Goal: Task Accomplishment & Management: Use online tool/utility

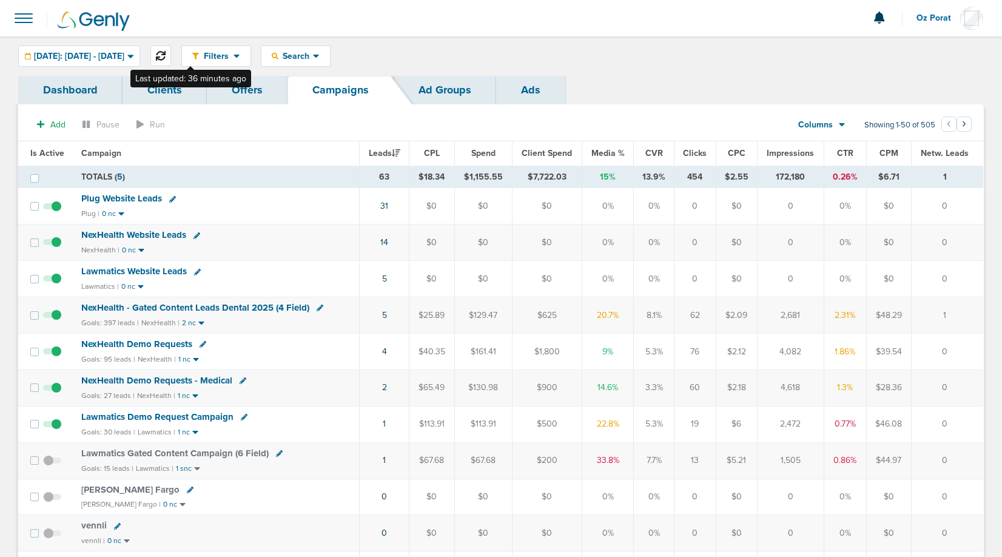
click at [166, 52] on icon at bounding box center [161, 56] width 10 height 10
click at [320, 59] on icon at bounding box center [316, 56] width 7 height 10
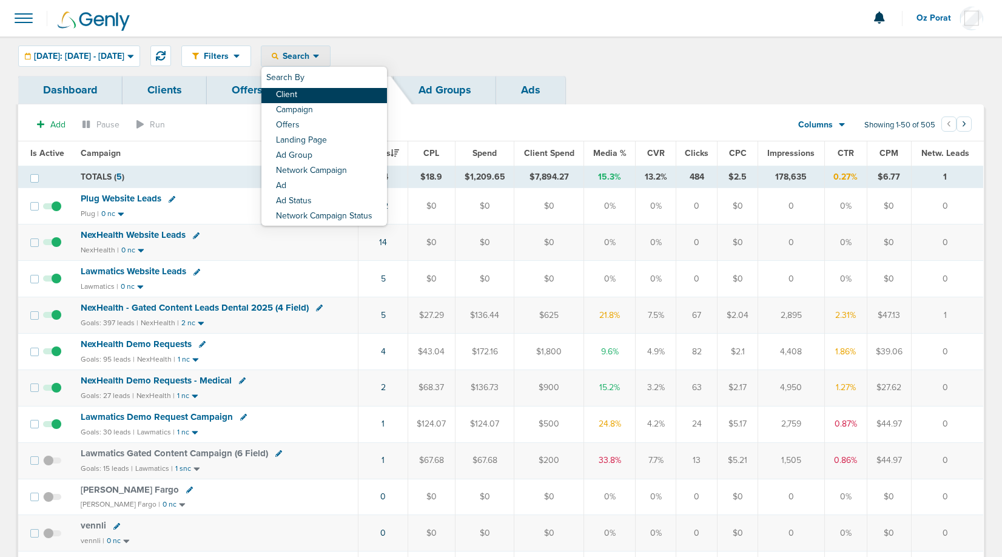
click at [343, 95] on link "Client" at bounding box center [324, 95] width 126 height 15
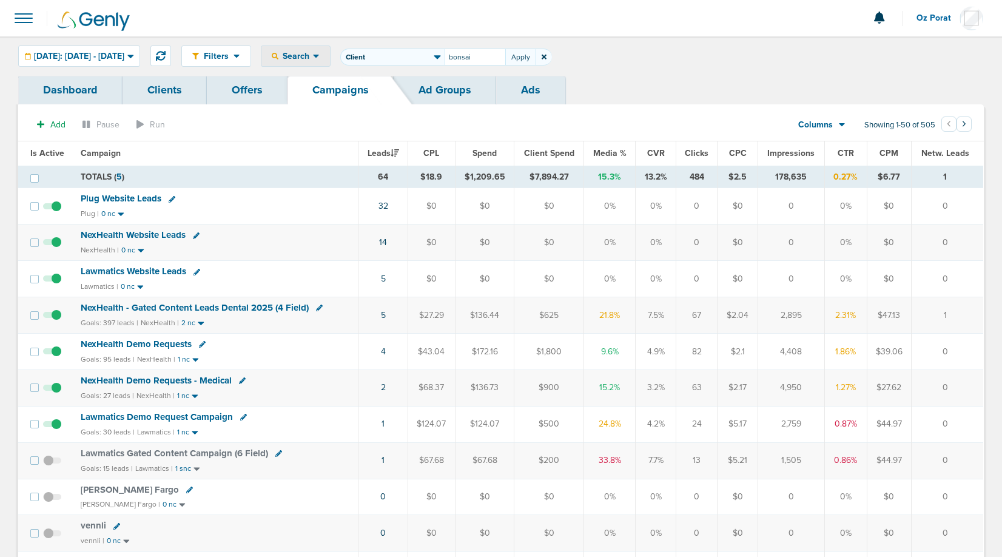
type input "bonsai"
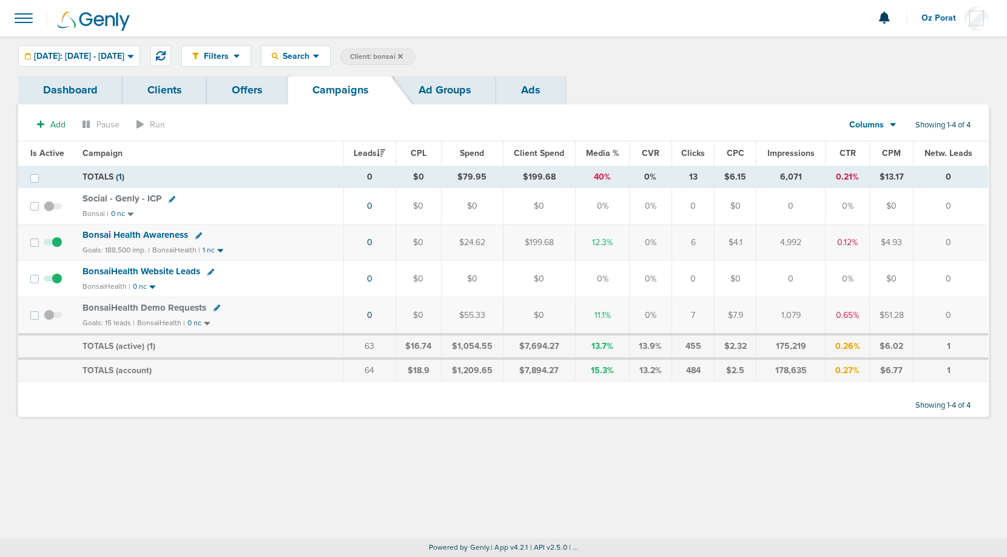
click at [534, 94] on link "Ads" at bounding box center [530, 90] width 69 height 29
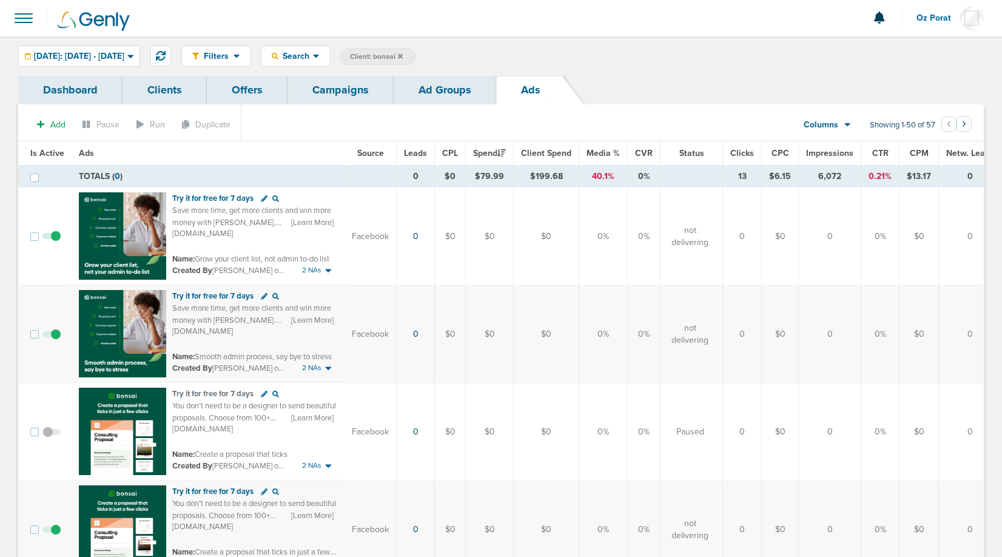
click at [114, 58] on span "Today: 09.10.2025 - 09.10.2025" at bounding box center [79, 56] width 90 height 8
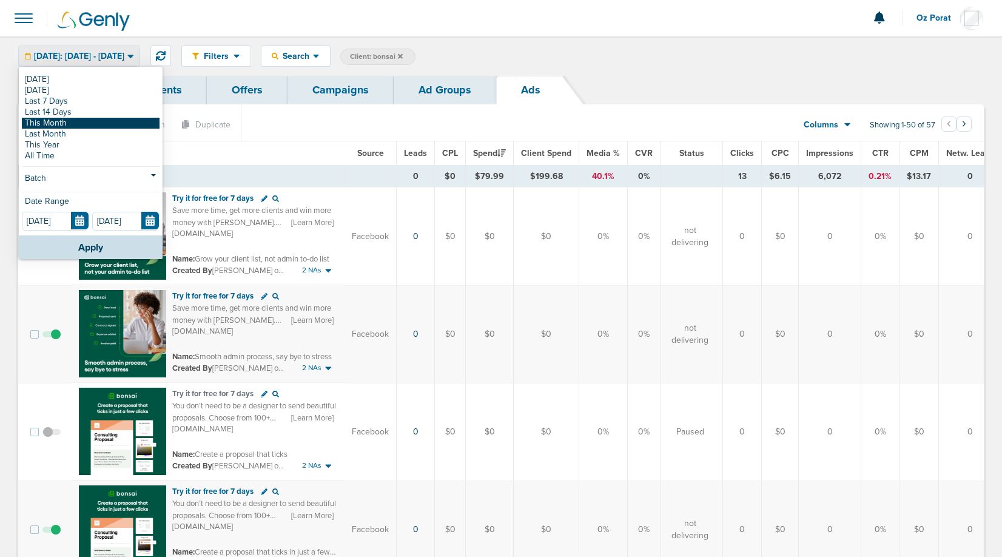
click at [82, 127] on link "This Month" at bounding box center [91, 123] width 138 height 11
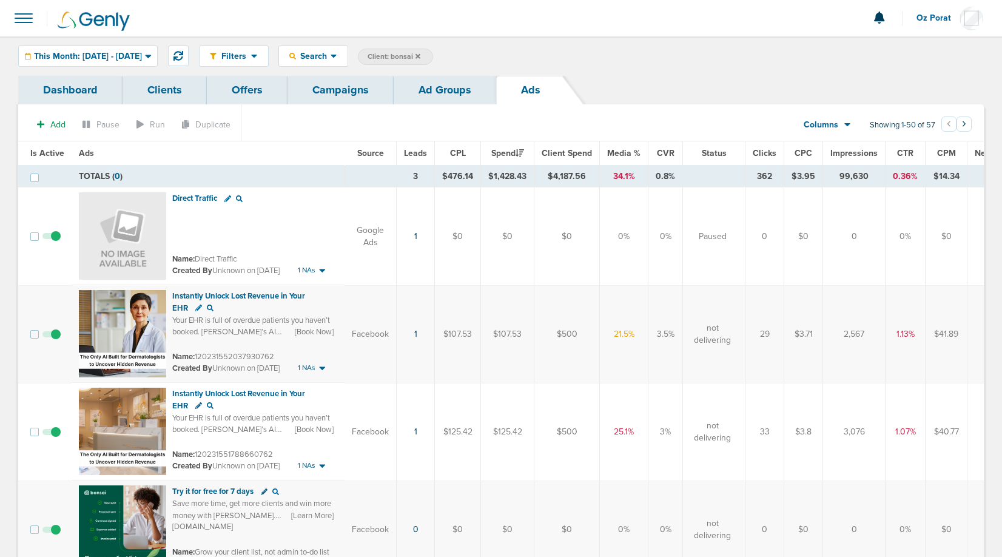
click at [566, 149] on span "Client Spend" at bounding box center [567, 153] width 50 height 10
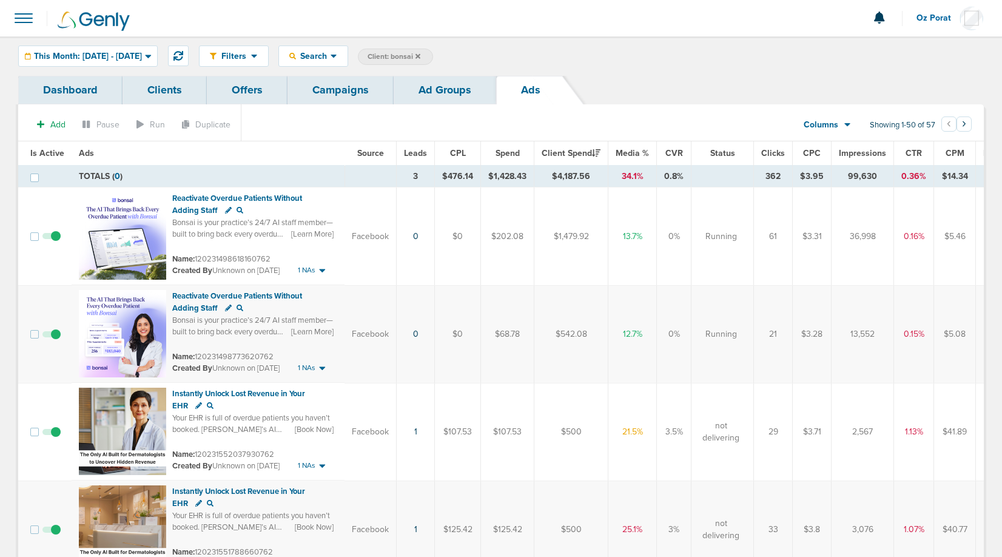
click at [418, 151] on span "Leads" at bounding box center [415, 153] width 23 height 10
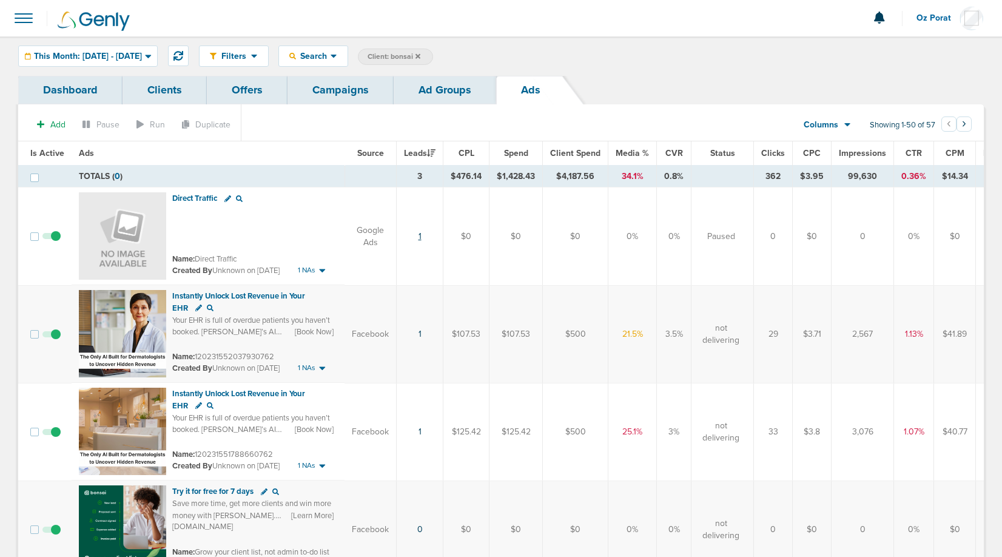
click at [419, 233] on link "1" at bounding box center [419, 236] width 3 height 10
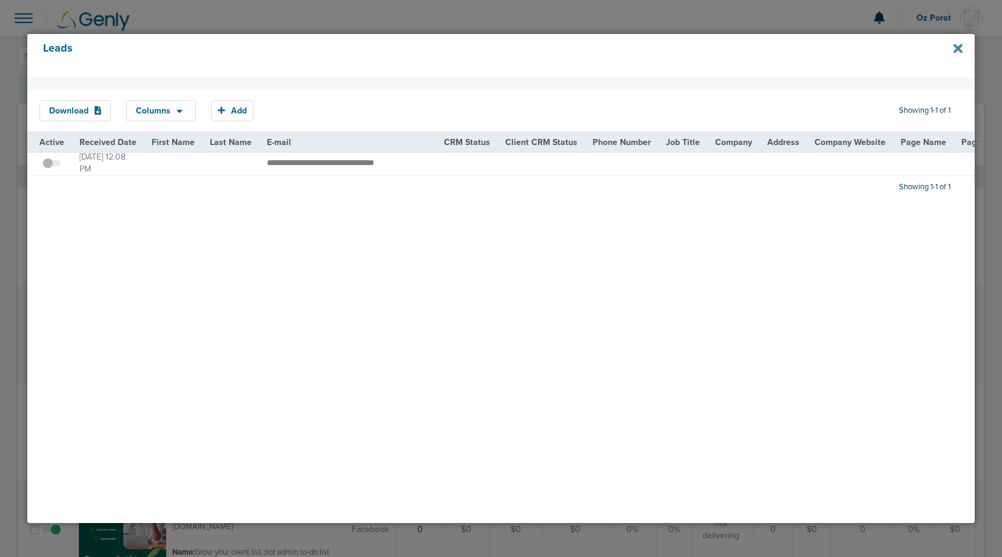
click at [956, 49] on icon at bounding box center [957, 48] width 9 height 9
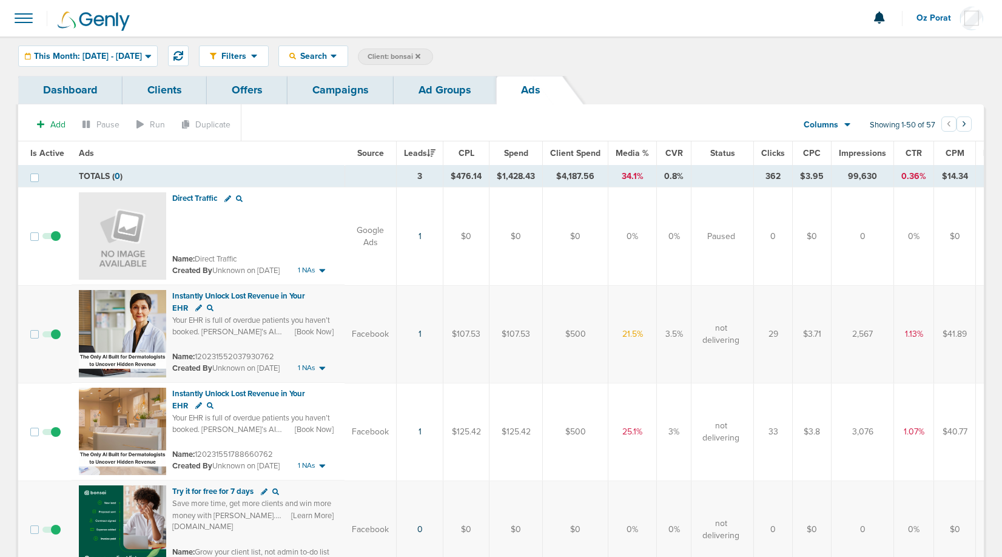
click at [862, 153] on span "Impressions" at bounding box center [862, 153] width 47 height 10
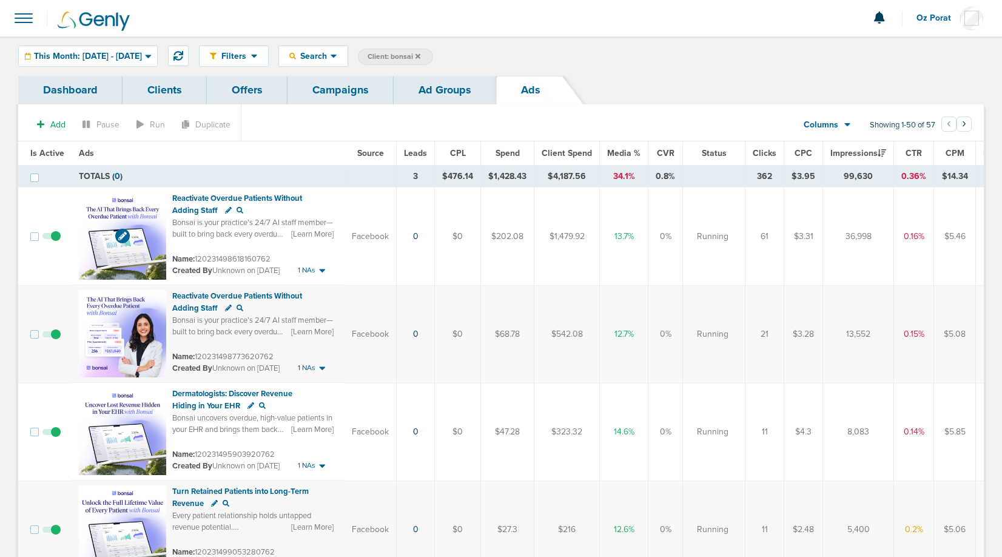
click at [94, 205] on img at bounding box center [122, 235] width 87 height 87
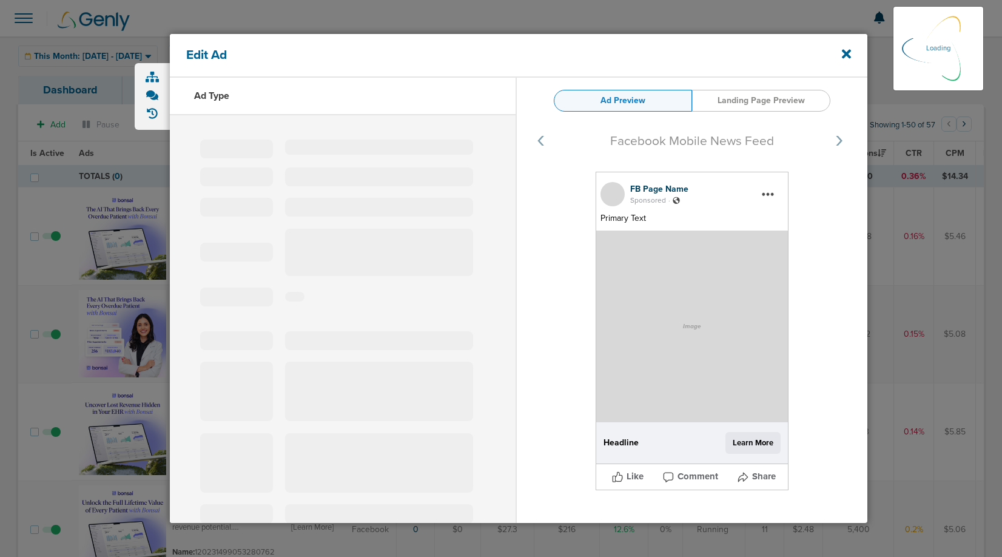
select select "learn_more"
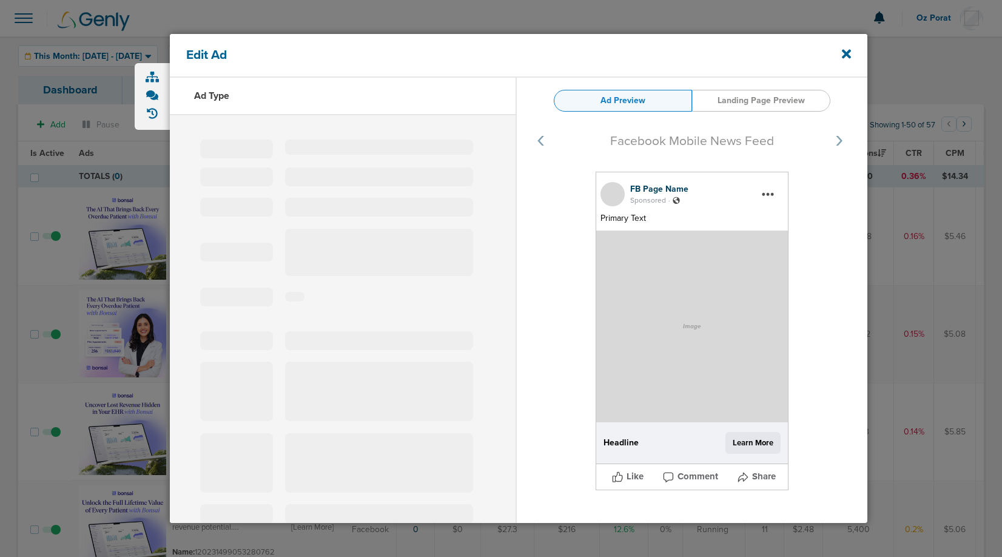
type input "120231498618160762"
type input "Reactivate Overdue Patients Without Adding Staff"
type textarea "Bonsai is your practice’s 24/7 AI staff member—built to bring back every overdu…"
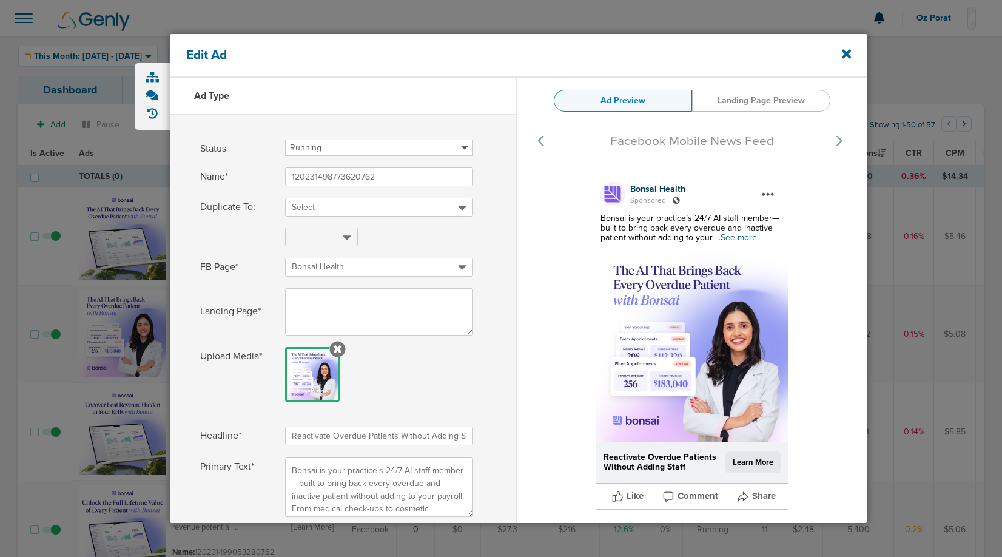
select select "learn_more"
click at [845, 52] on icon at bounding box center [846, 54] width 9 height 9
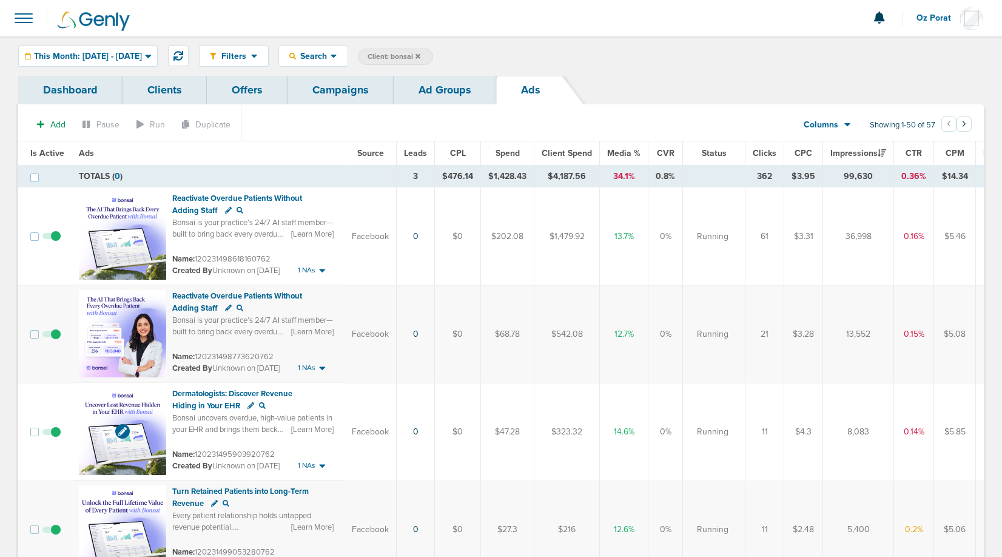
click at [104, 425] on img at bounding box center [122, 431] width 87 height 87
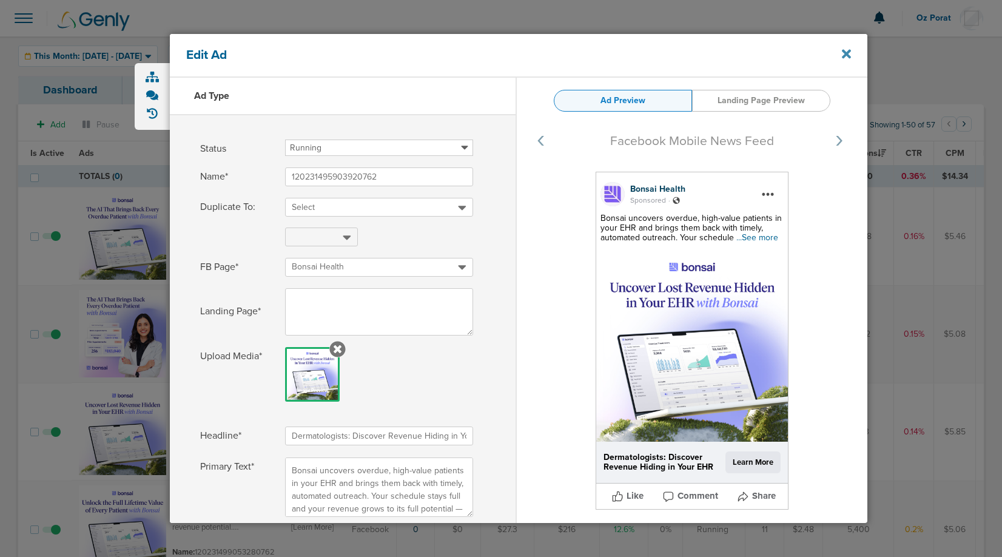
click at [847, 51] on icon at bounding box center [846, 53] width 9 height 13
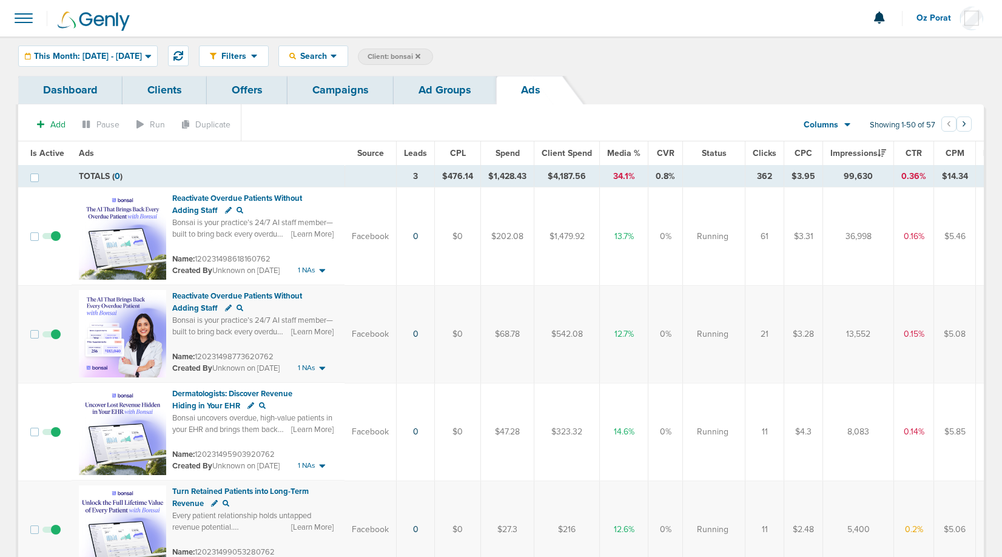
click at [335, 103] on link "Campaigns" at bounding box center [340, 90] width 106 height 29
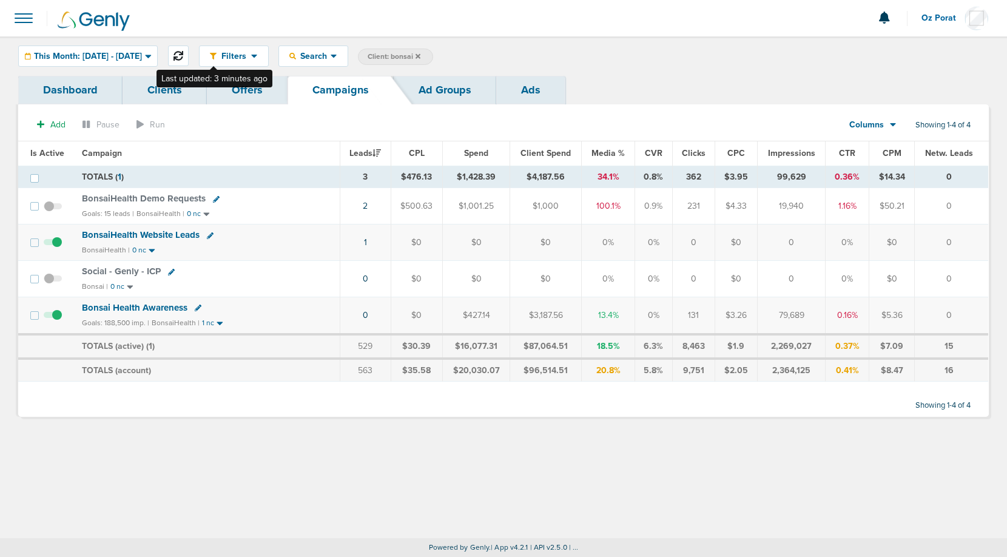
click at [183, 55] on icon at bounding box center [178, 56] width 10 height 10
click at [331, 59] on span "Search" at bounding box center [313, 56] width 35 height 10
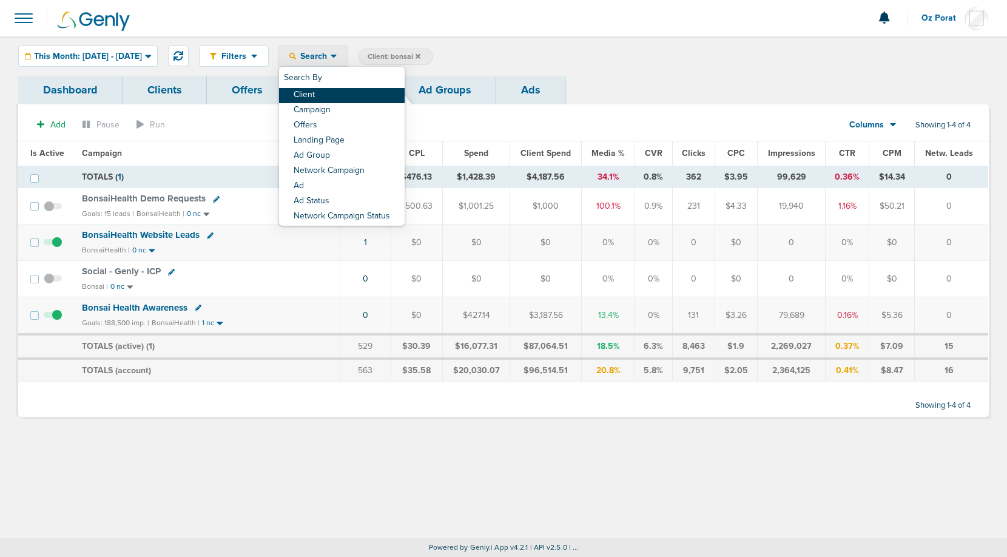
click at [358, 92] on link "Client" at bounding box center [342, 95] width 126 height 15
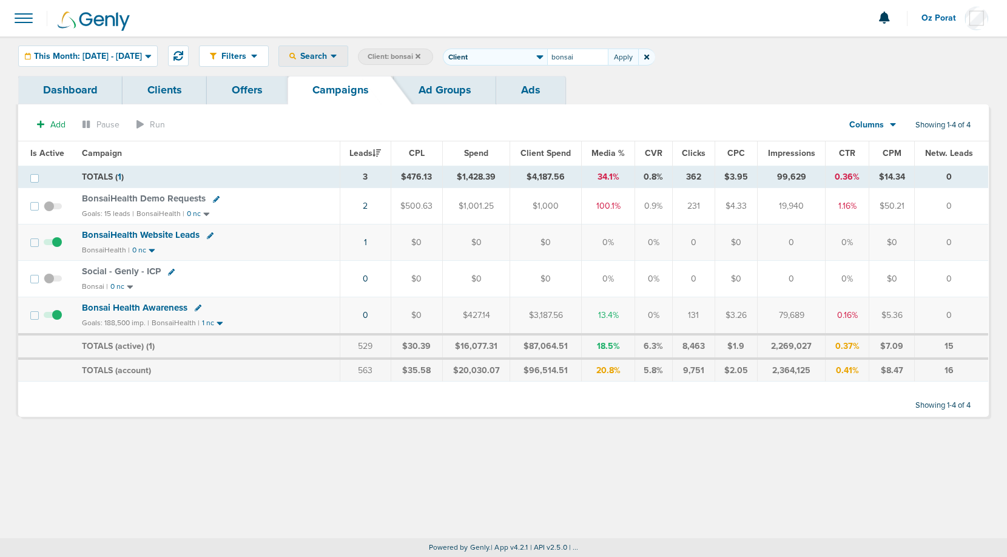
type input "bonsai"
click at [505, 55] on span "Client: bonsai" at bounding box center [478, 57] width 53 height 10
click at [595, 56] on input "bonsai" at bounding box center [577, 57] width 61 height 17
type input "bonsai"
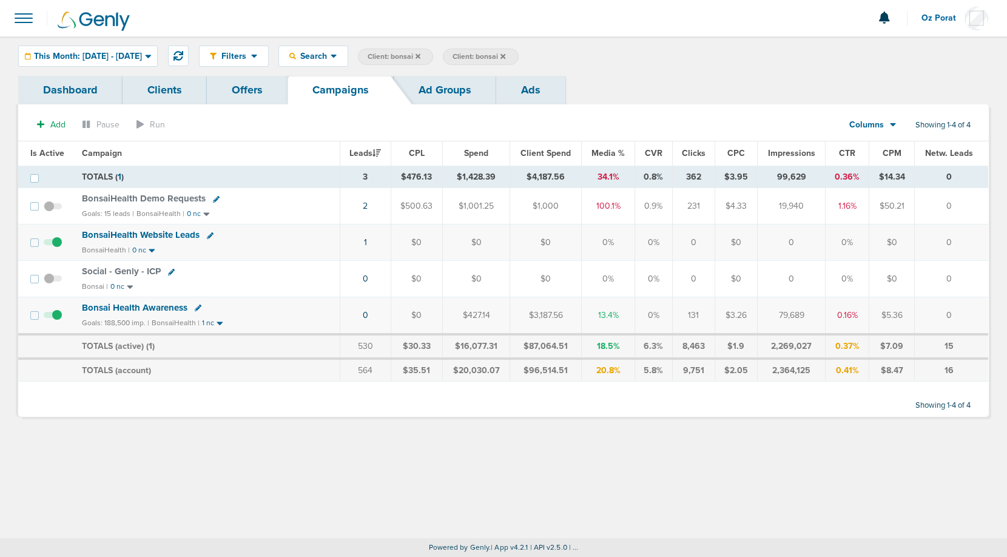
click at [19, 12] on span at bounding box center [23, 18] width 27 height 27
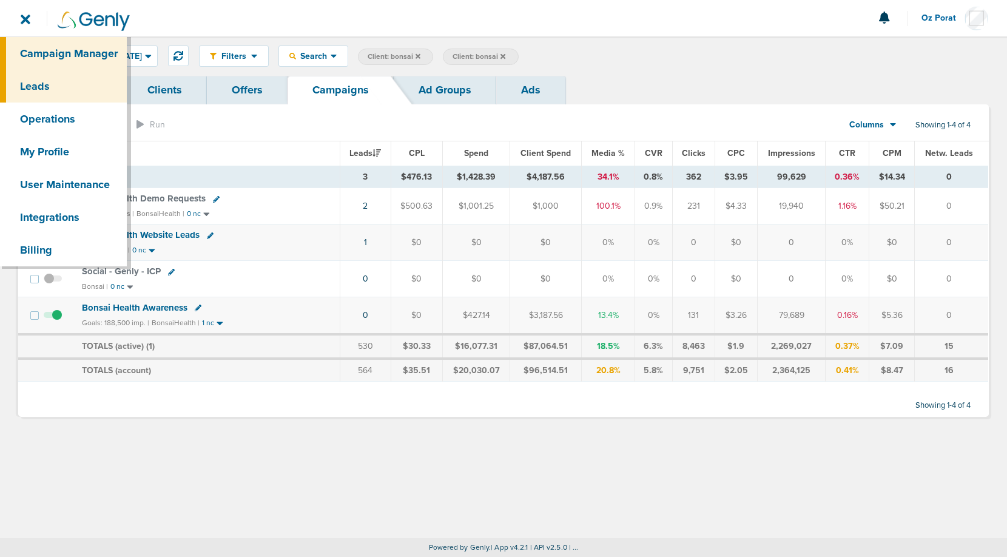
click at [40, 86] on link "Leads" at bounding box center [63, 86] width 127 height 33
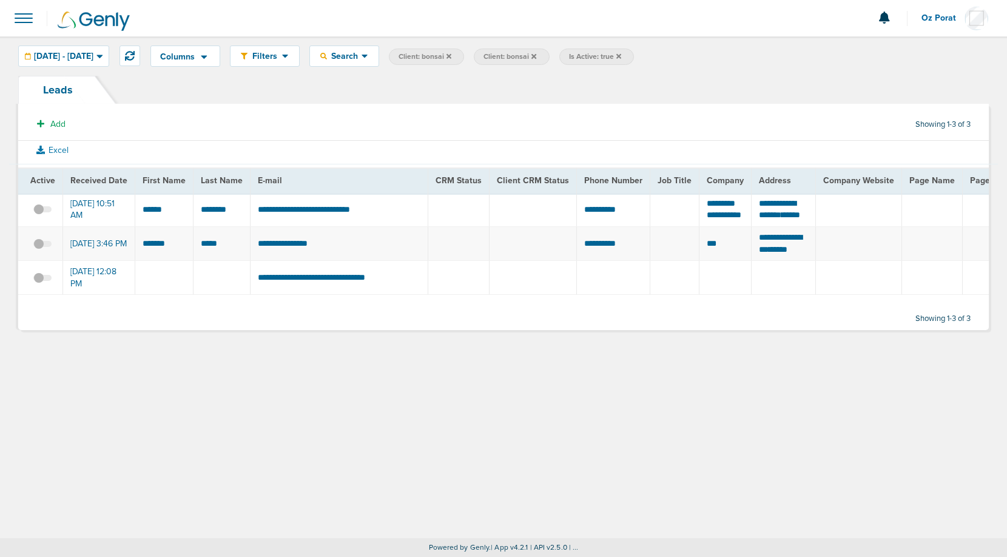
click at [621, 53] on icon at bounding box center [618, 56] width 5 height 7
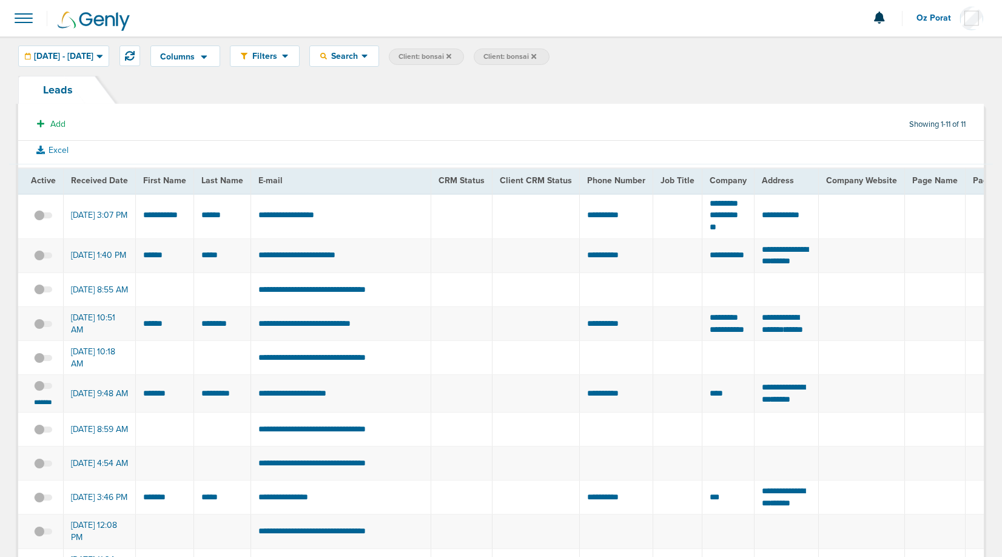
click at [536, 53] on icon at bounding box center [533, 56] width 5 height 7
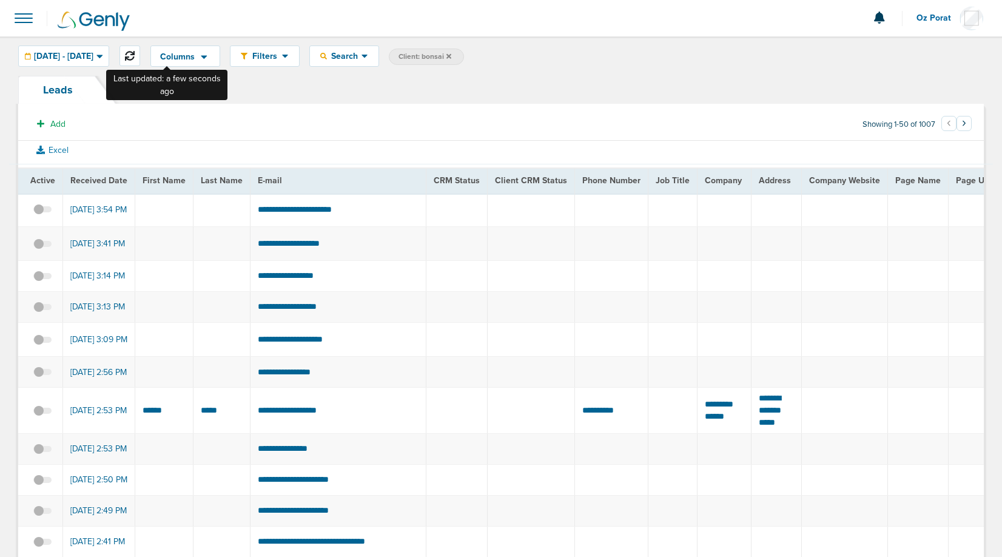
click at [140, 55] on button at bounding box center [129, 55] width 21 height 21
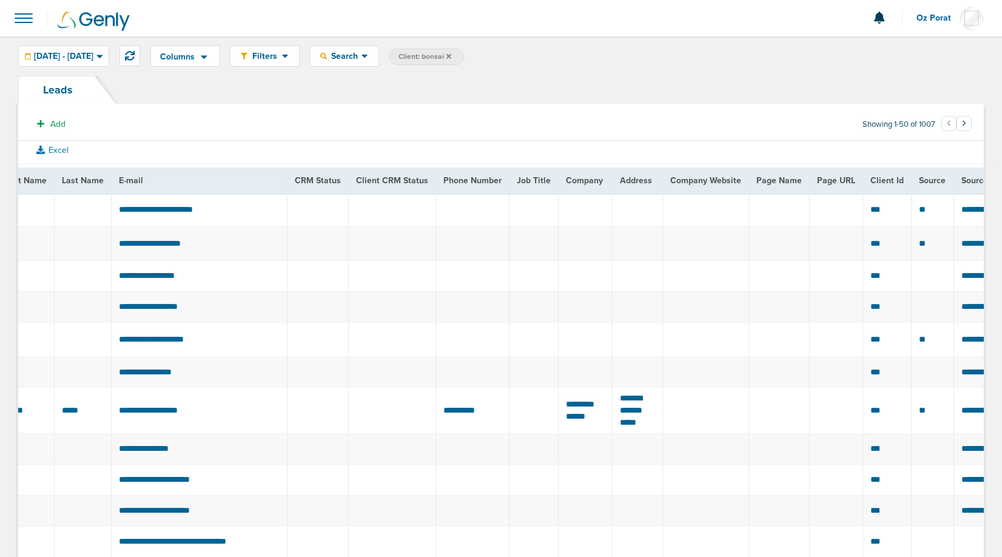
scroll to position [0, 144]
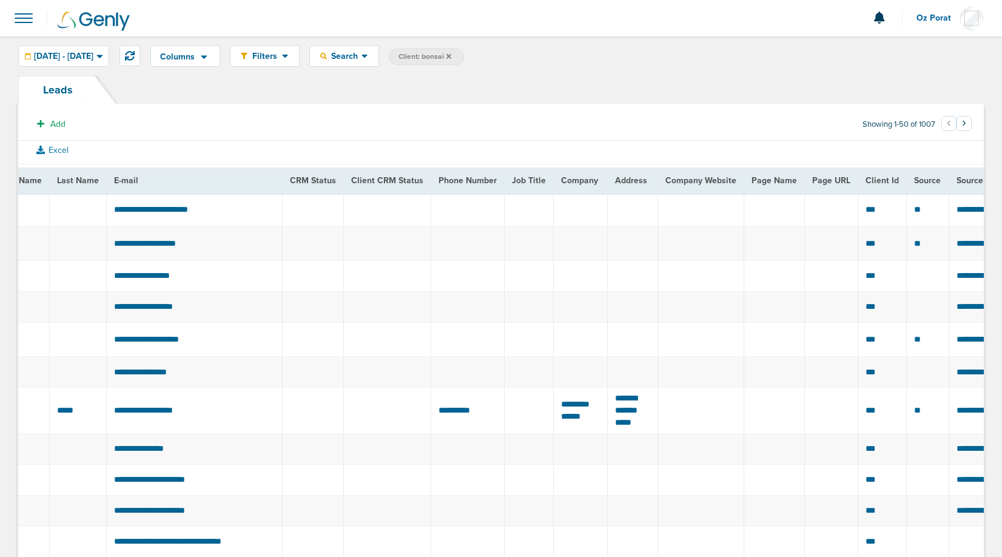
click at [451, 59] on span "Client: bonsai" at bounding box center [424, 57] width 53 height 10
click at [548, 63] on input "bonsai" at bounding box center [523, 57] width 61 height 17
click at [584, 57] on button "Apply" at bounding box center [569, 57] width 30 height 17
click at [17, 21] on span at bounding box center [23, 18] width 27 height 27
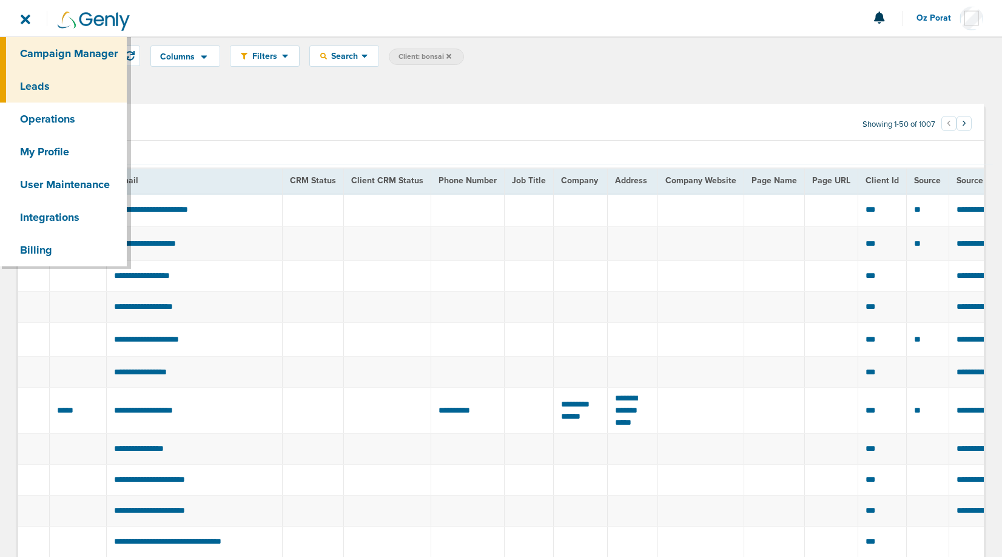
click at [47, 48] on link "Campaign Manager" at bounding box center [63, 53] width 127 height 33
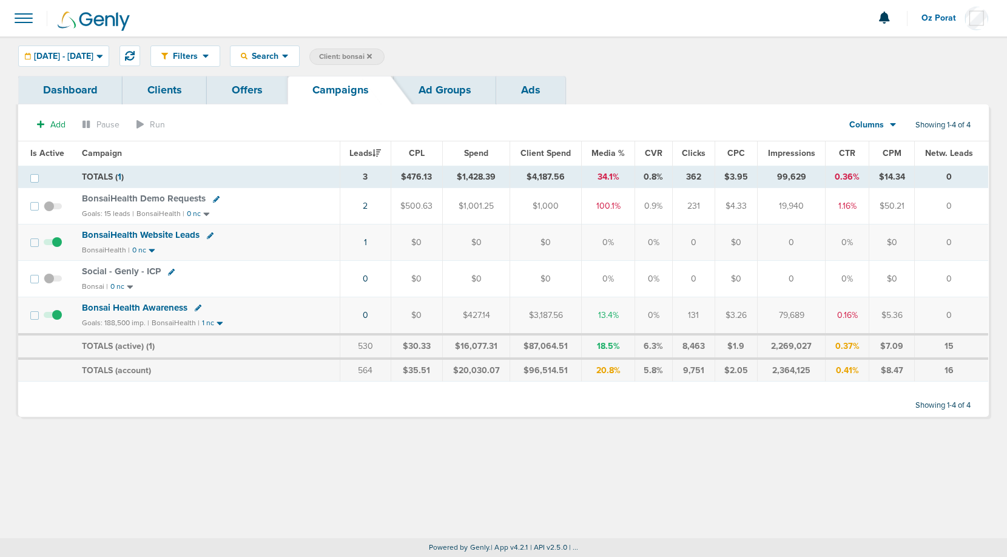
click at [21, 18] on span at bounding box center [23, 18] width 27 height 27
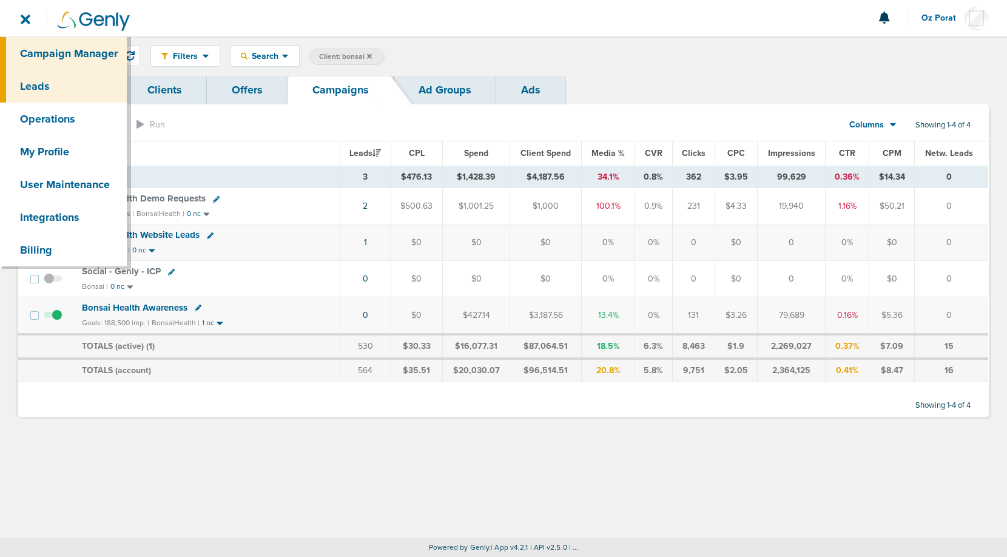
click at [50, 78] on link "Leads" at bounding box center [63, 86] width 127 height 33
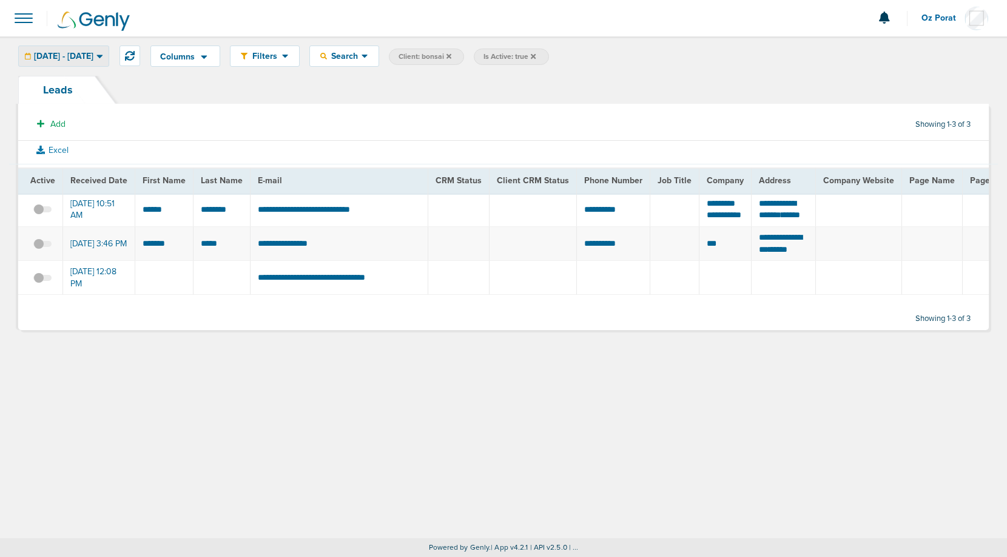
click at [93, 57] on span "[DATE] - [DATE]" at bounding box center [63, 56] width 59 height 8
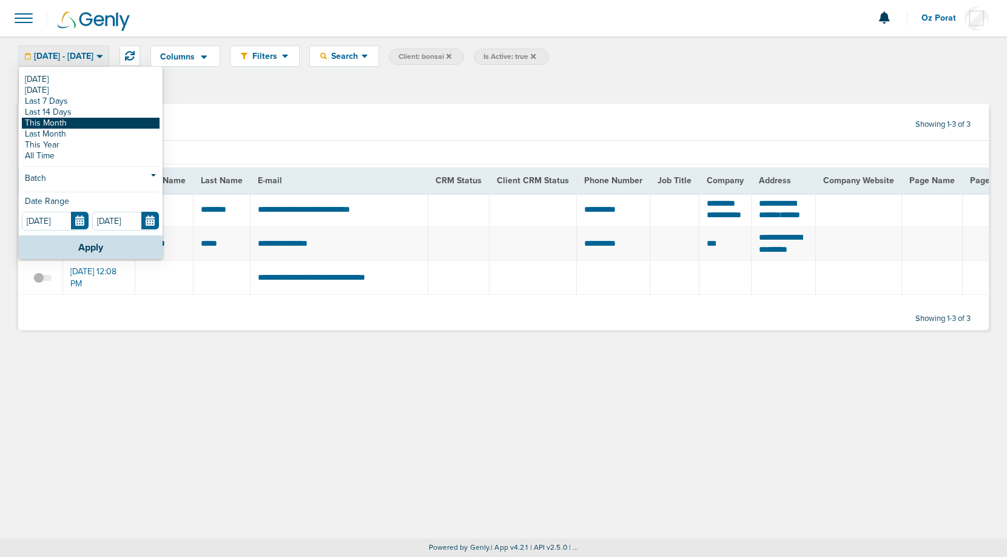
click at [90, 120] on link "This Month" at bounding box center [91, 123] width 138 height 11
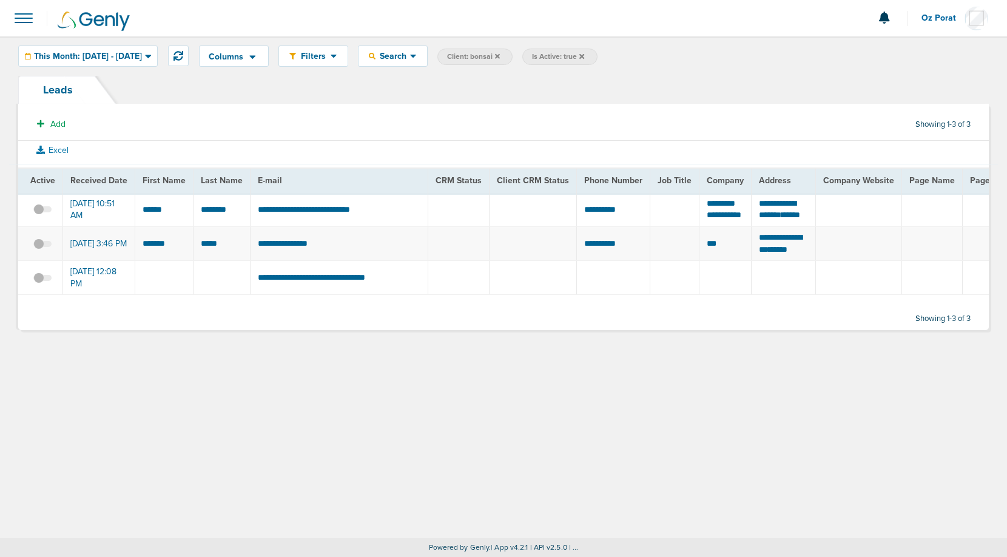
click at [584, 54] on icon at bounding box center [581, 55] width 5 height 5
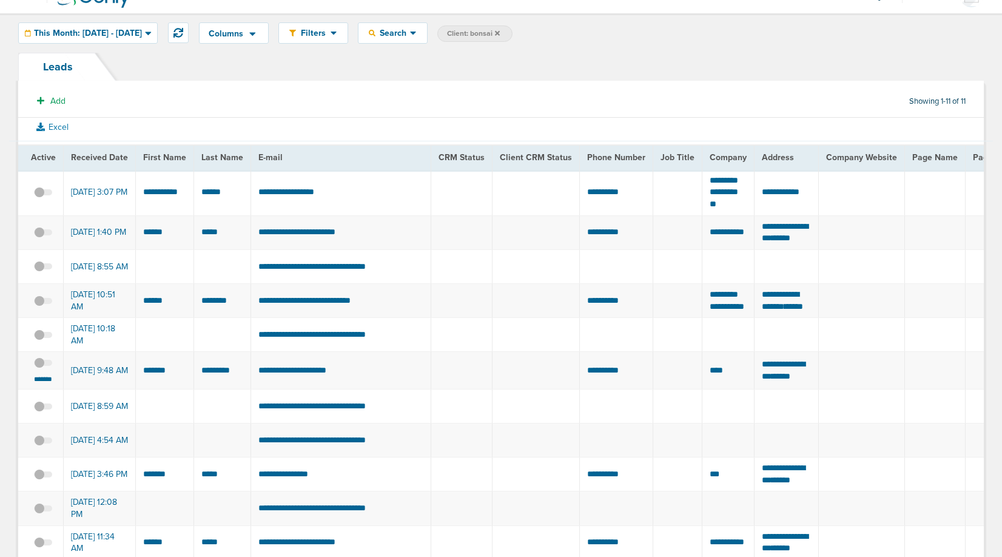
click at [41, 272] on span at bounding box center [43, 272] width 18 height 0
click at [43, 269] on input "checkbox" at bounding box center [43, 269] width 0 height 0
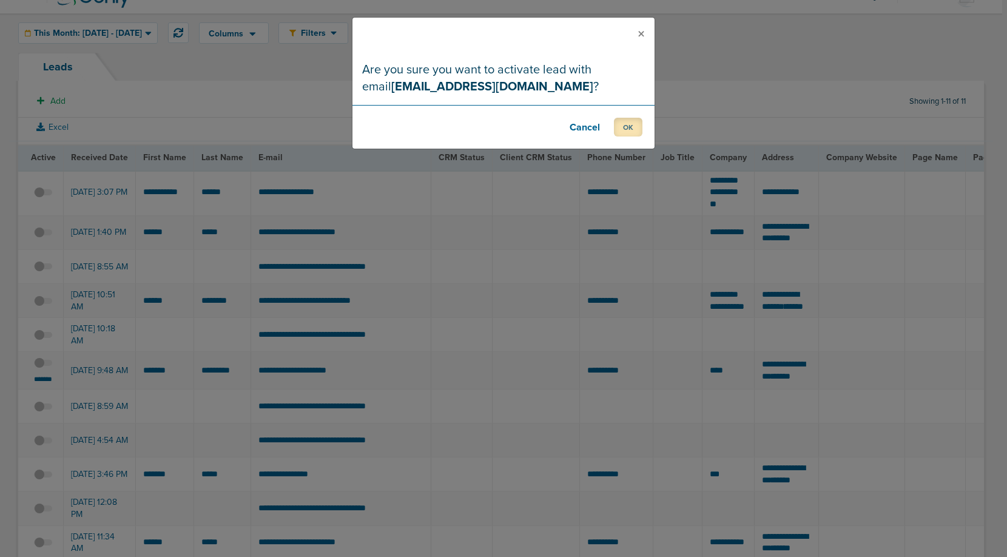
click at [630, 126] on button "OK" at bounding box center [628, 127] width 29 height 19
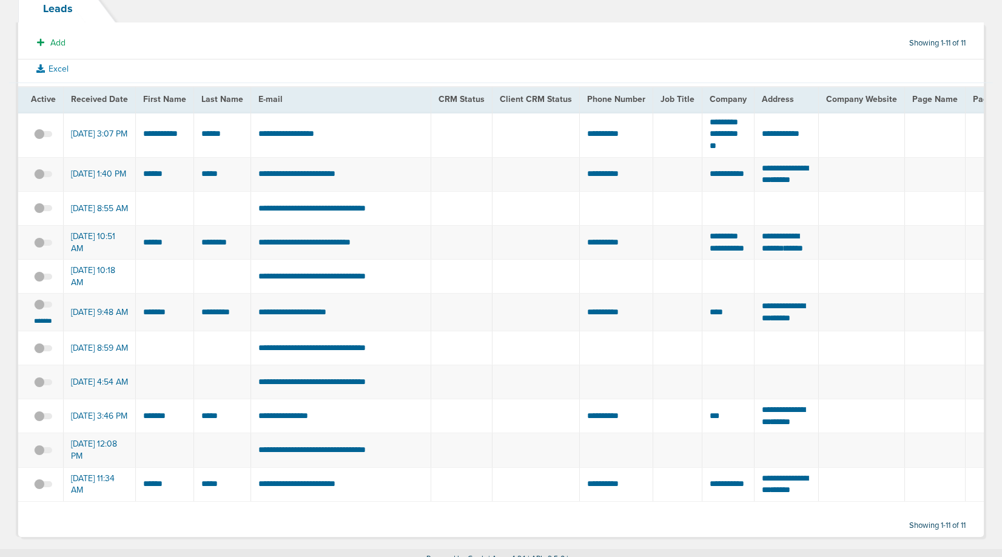
click at [42, 283] on span at bounding box center [43, 283] width 18 height 0
click at [43, 278] on input "checkbox" at bounding box center [43, 278] width 0 height 0
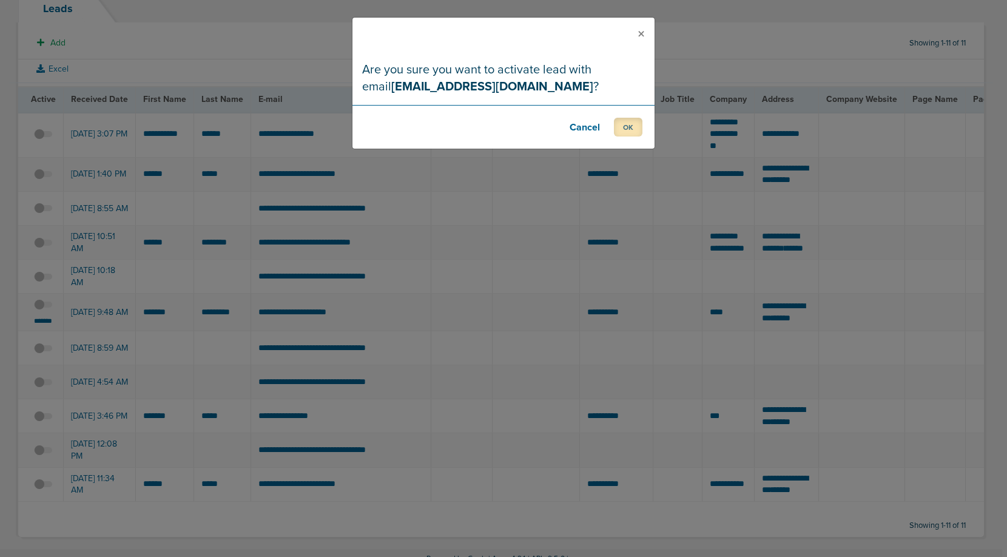
click at [621, 126] on button "OK" at bounding box center [628, 127] width 29 height 19
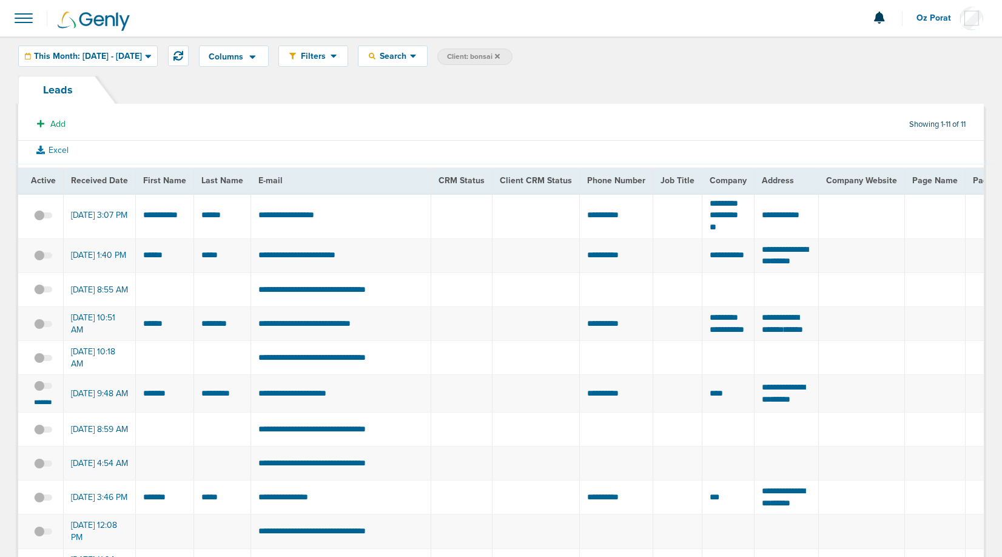
click at [29, 27] on span at bounding box center [23, 18] width 27 height 27
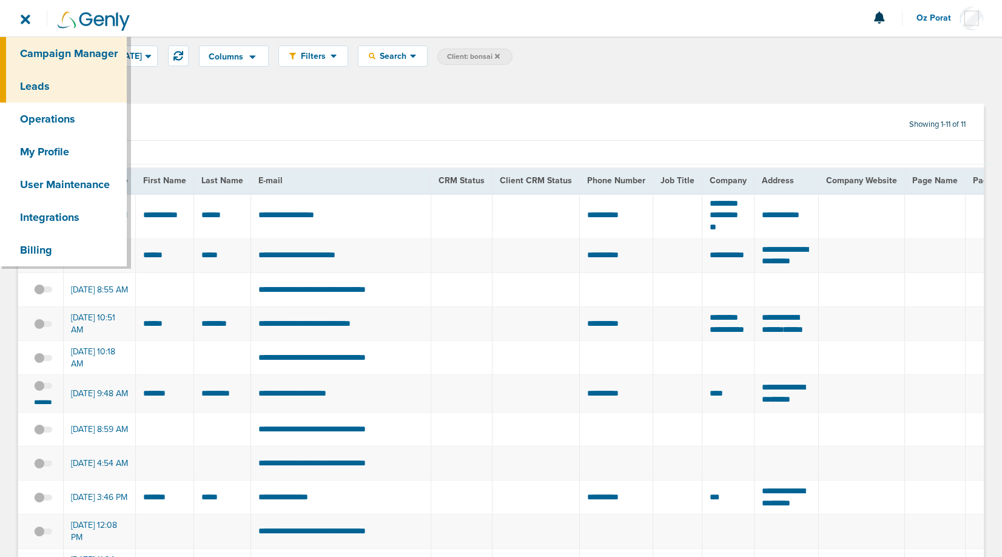
click at [47, 50] on link "Campaign Manager" at bounding box center [63, 53] width 127 height 33
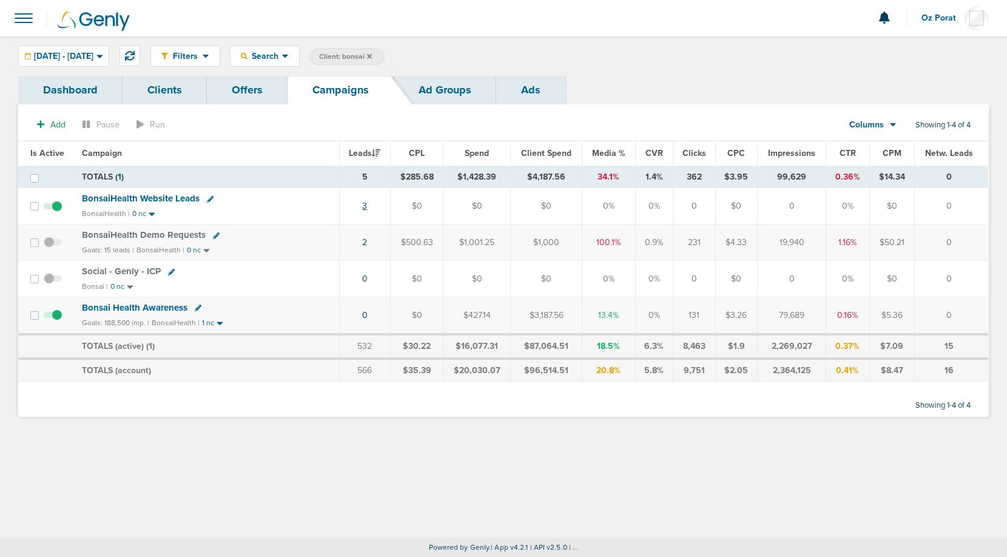
click at [367, 207] on link "3" at bounding box center [364, 206] width 5 height 10
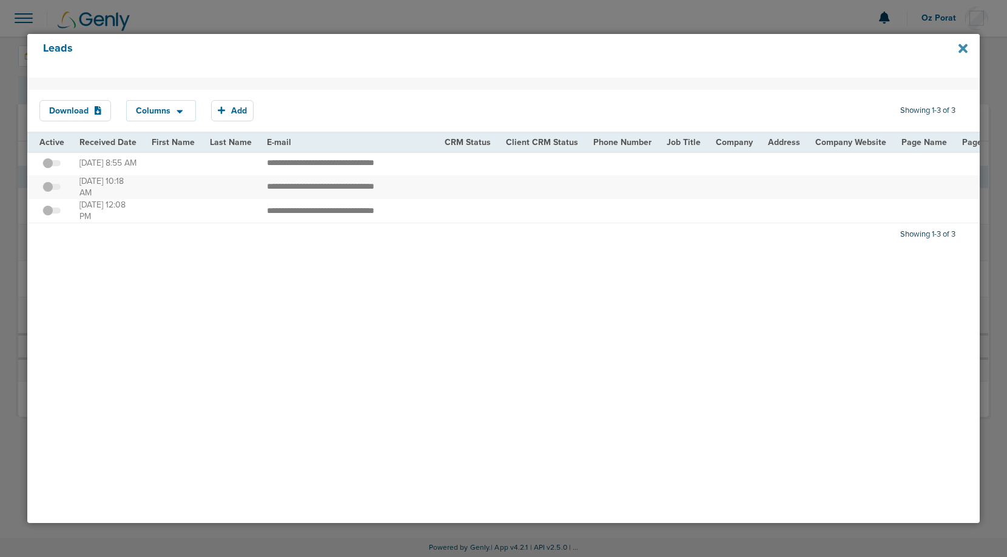
click at [959, 47] on icon at bounding box center [962, 48] width 9 height 13
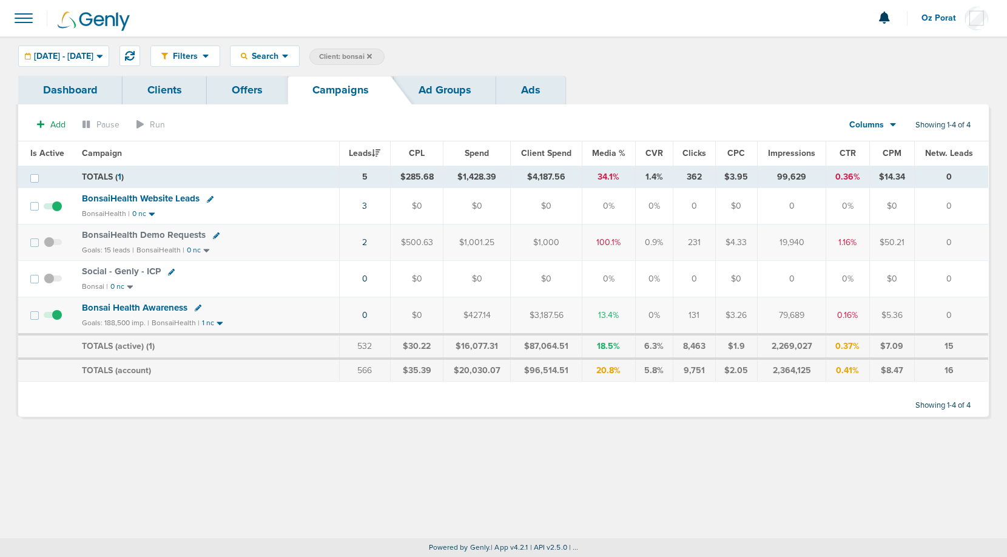
click at [173, 233] on span "BonsaiHealth Demo Requests" at bounding box center [144, 234] width 124 height 11
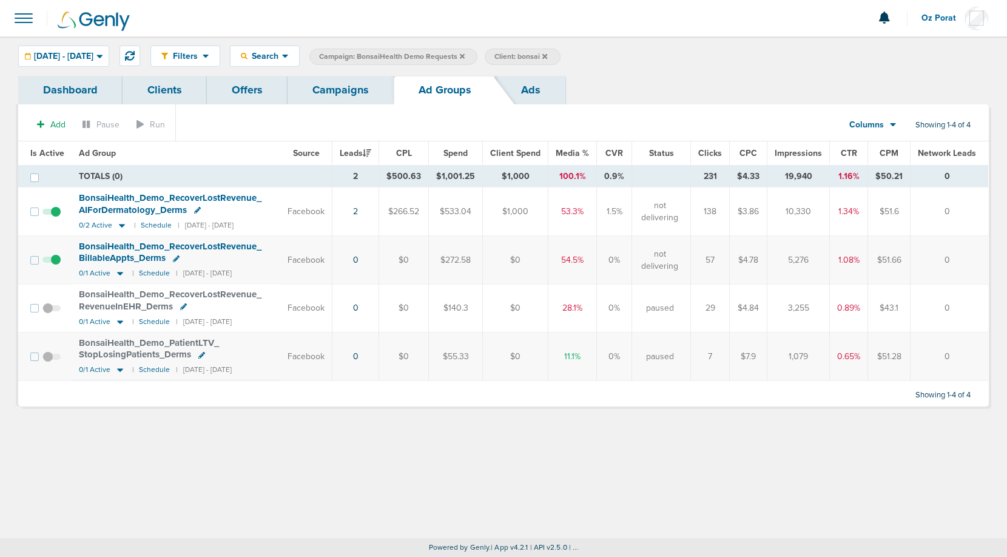
click at [527, 92] on link "Ads" at bounding box center [530, 90] width 69 height 29
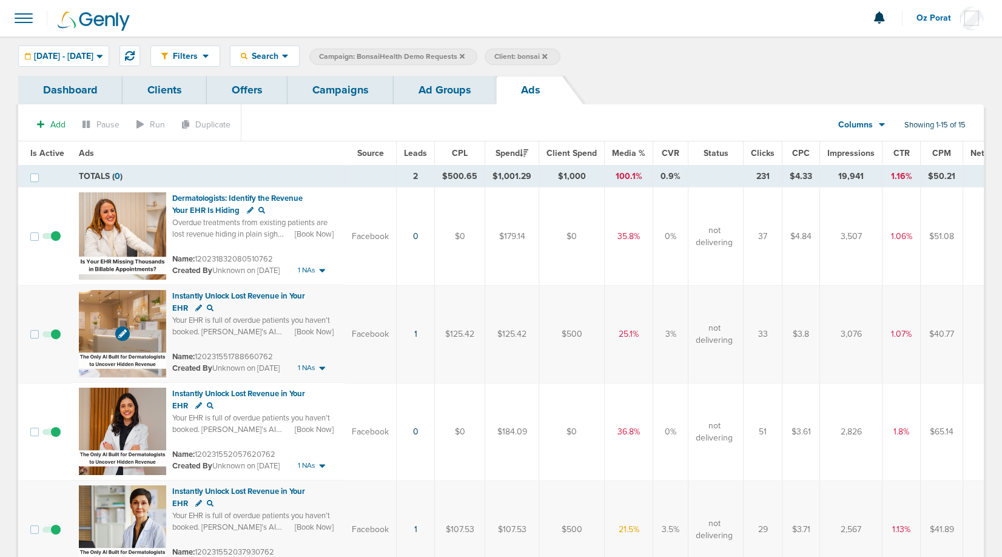
click at [104, 311] on img at bounding box center [122, 333] width 87 height 87
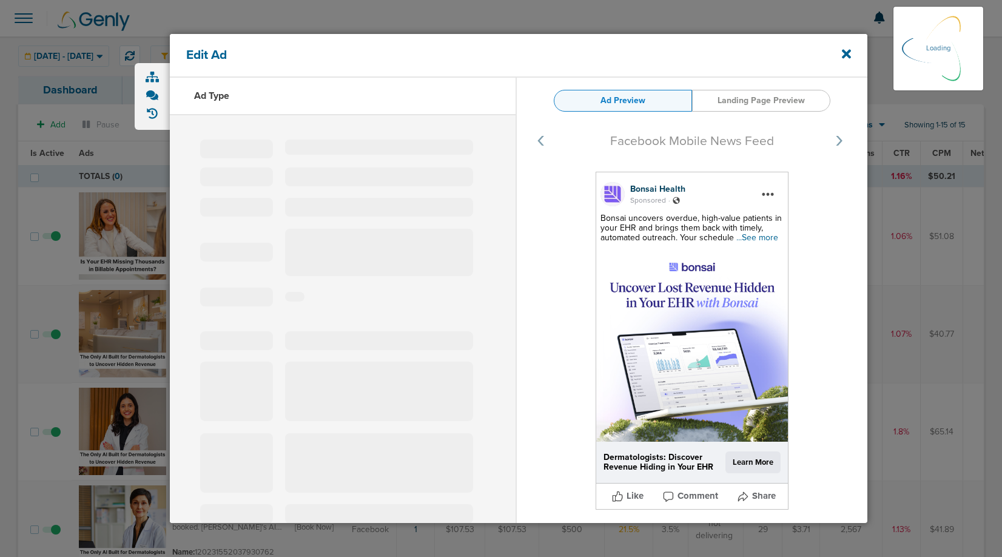
select select "learn_more"
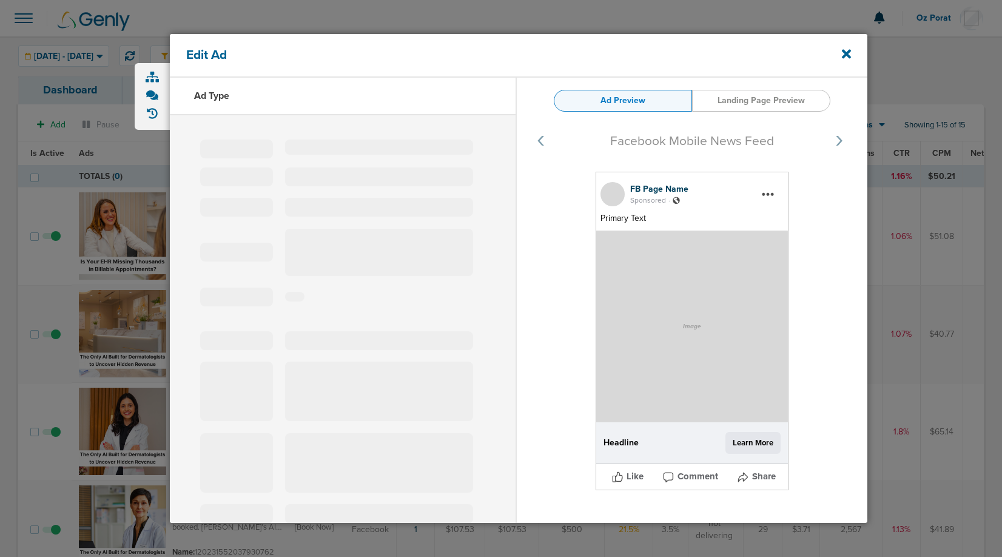
type input "120231551788660762"
type input "Instantly Unlock Lost Revenue in Your EHR"
type textarea "Your EHR is full of overdue patients you haven’t booked. [PERSON_NAME]’s AI pin…"
select select "book_travel"
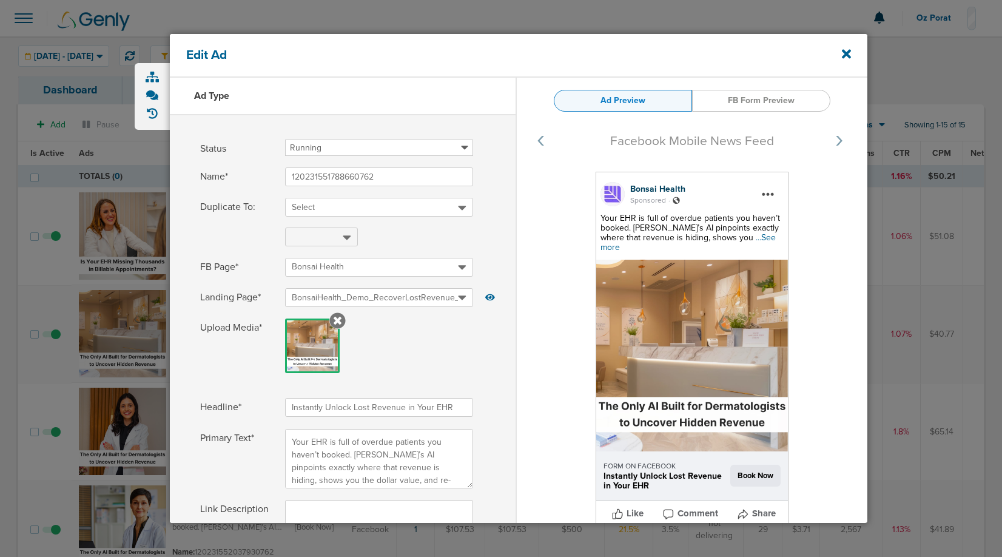
select select "book_travel"
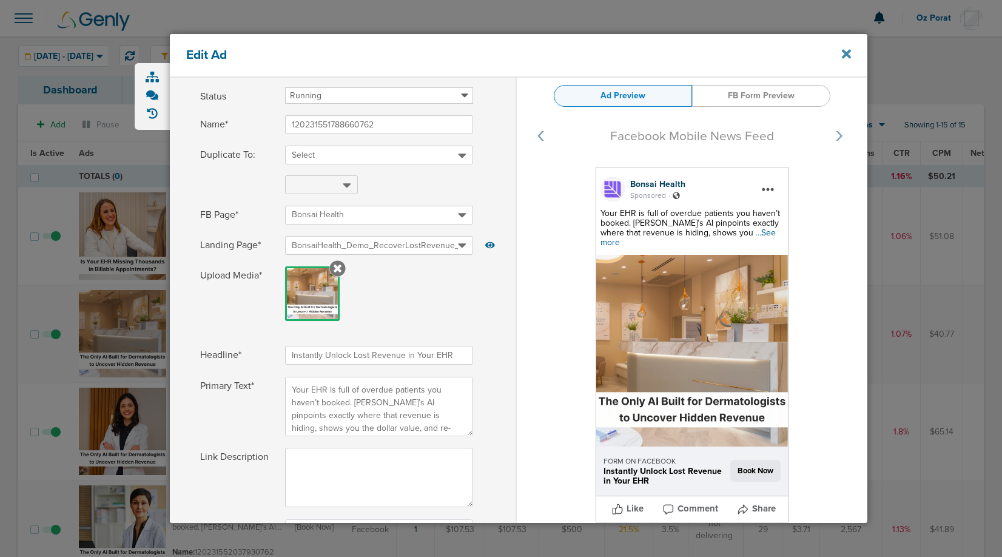
click at [847, 55] on icon at bounding box center [846, 54] width 9 height 9
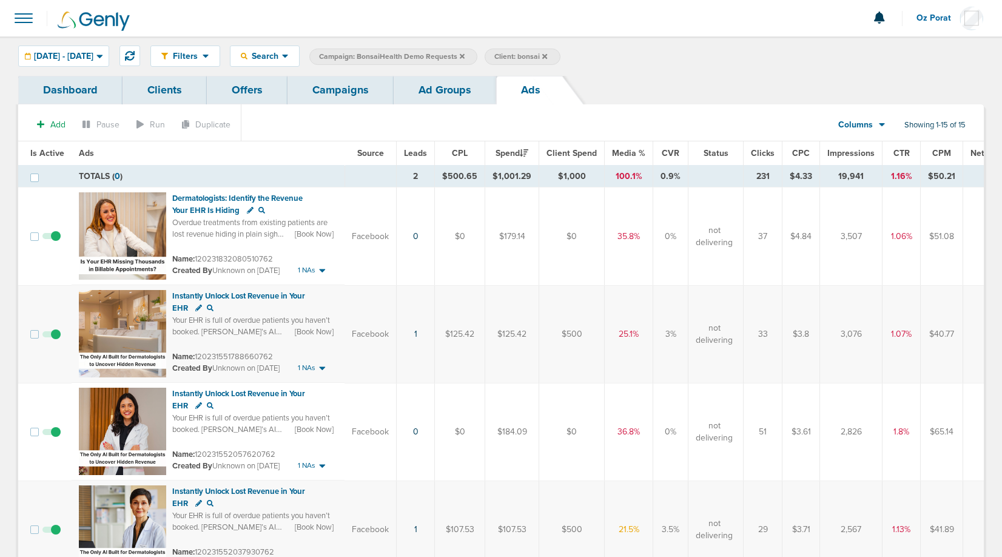
click at [465, 56] on icon at bounding box center [462, 56] width 5 height 7
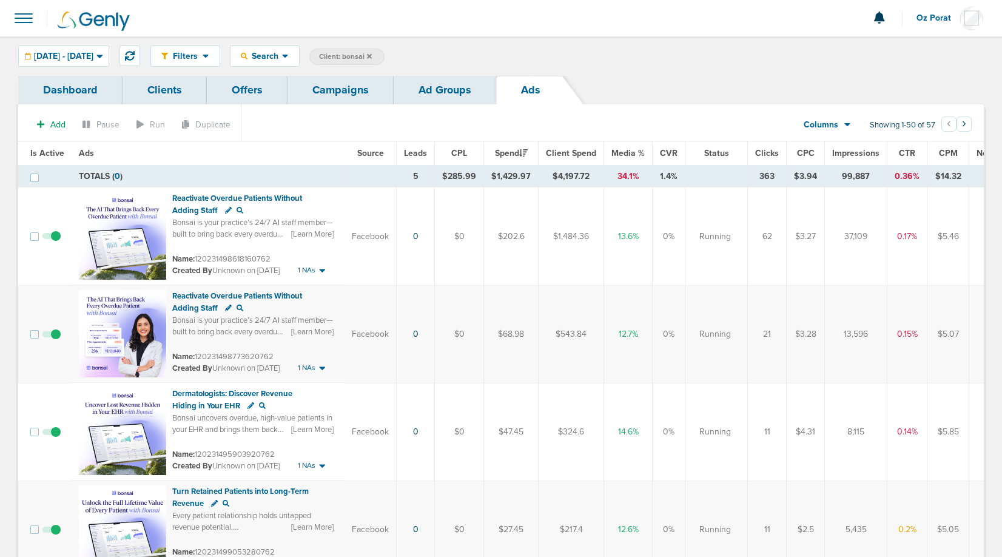
click at [899, 154] on span "CTR" at bounding box center [907, 153] width 16 height 10
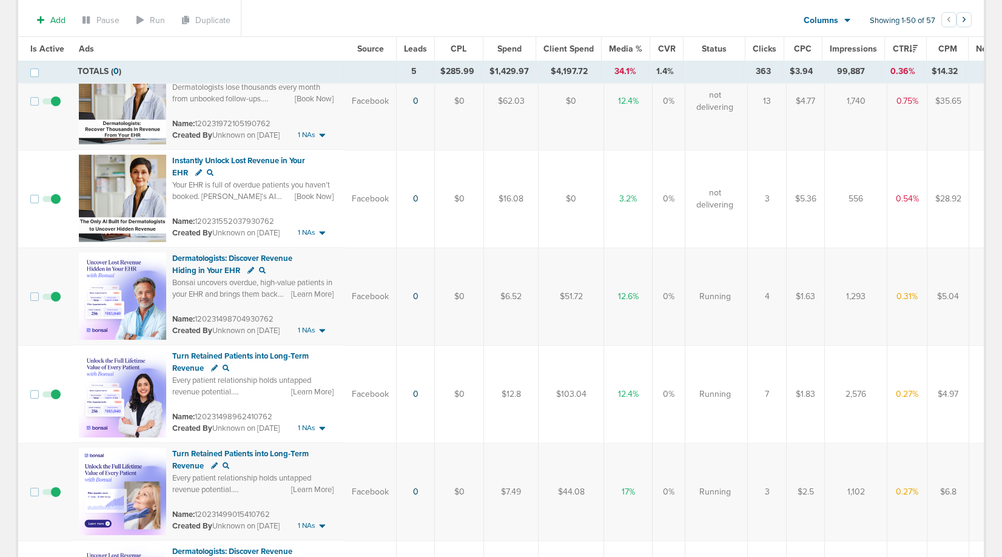
scroll to position [1225, 0]
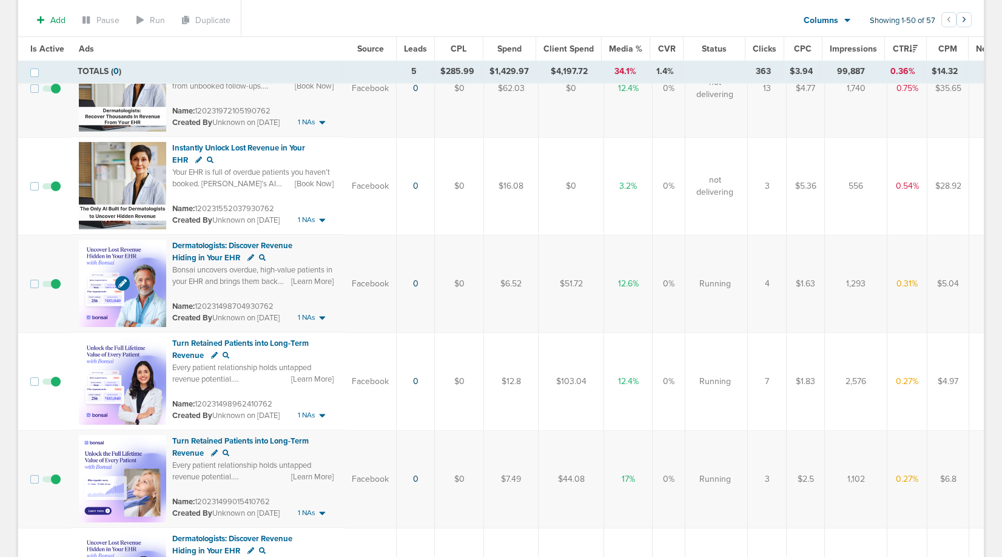
click at [107, 258] on img at bounding box center [122, 283] width 87 height 87
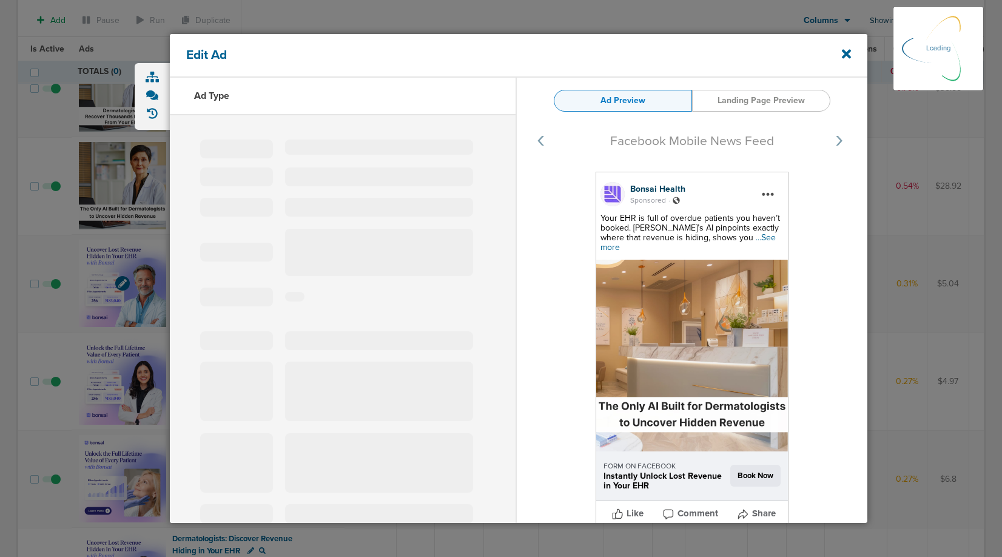
select select "learn_more"
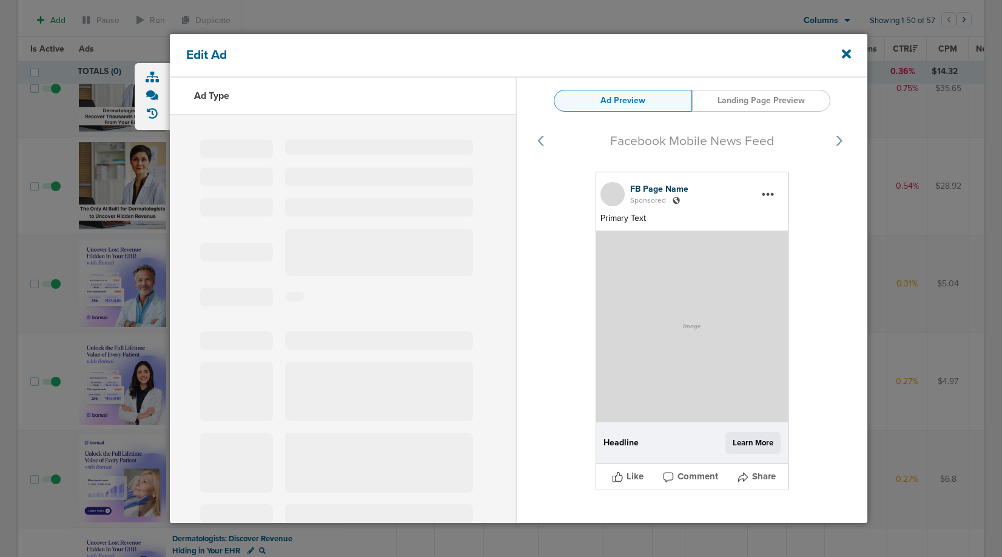
type input "120231498704930762"
type input "Dermatologists: Discover Revenue Hiding in Your EHR"
type textarea "Bonsai uncovers overdue, high-value patients in your EHR and brings them back w…"
